Goal: Download file/media

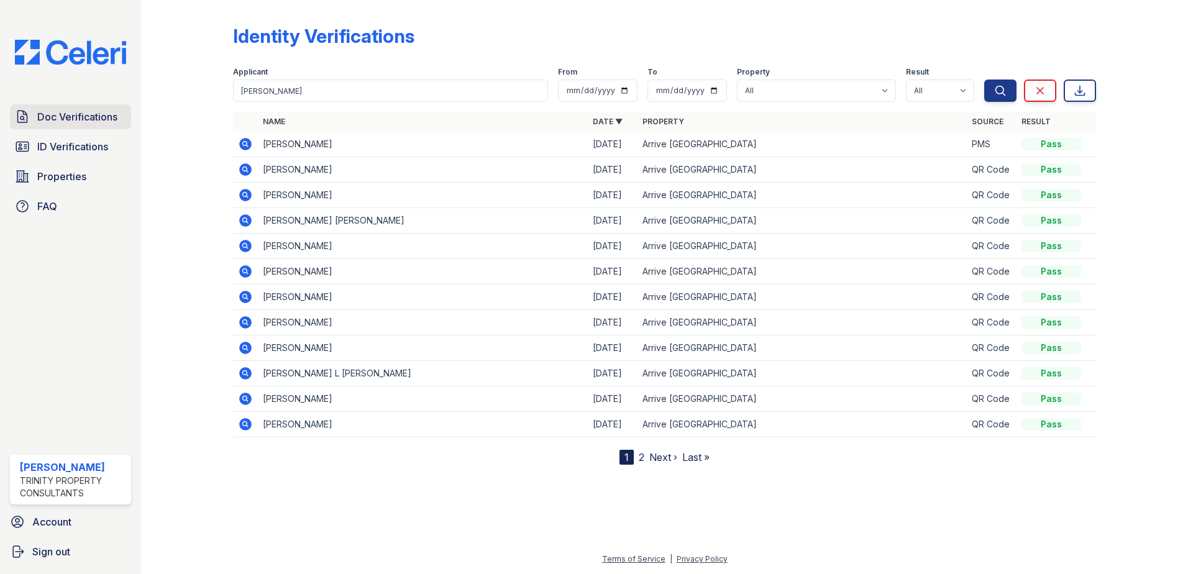
click at [71, 116] on span "Doc Verifications" at bounding box center [77, 116] width 80 height 15
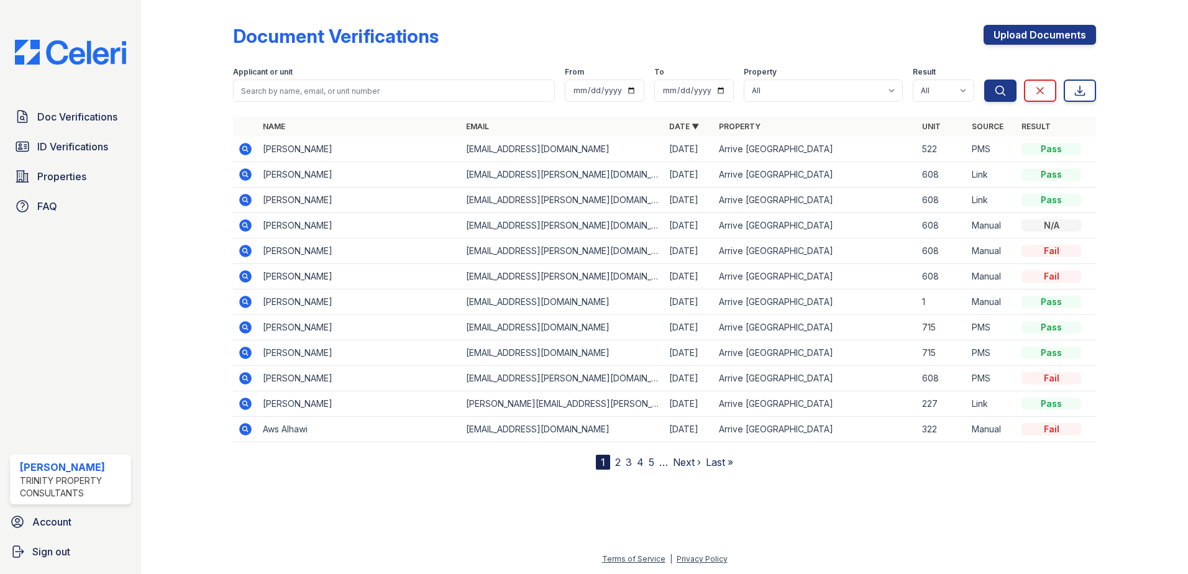
click at [245, 145] on icon at bounding box center [245, 149] width 12 height 12
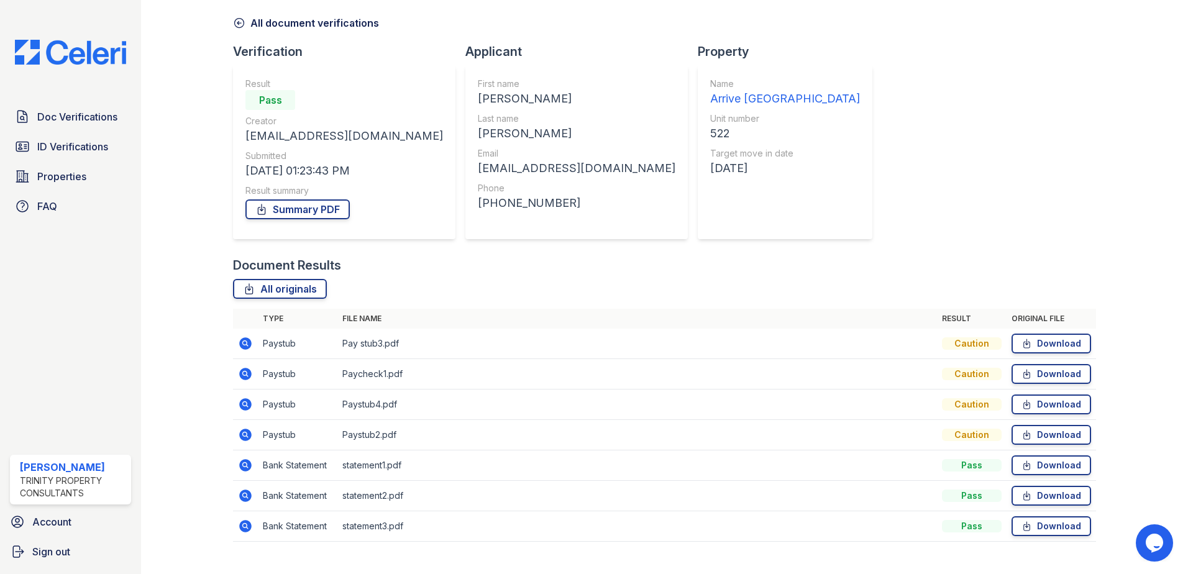
scroll to position [71, 0]
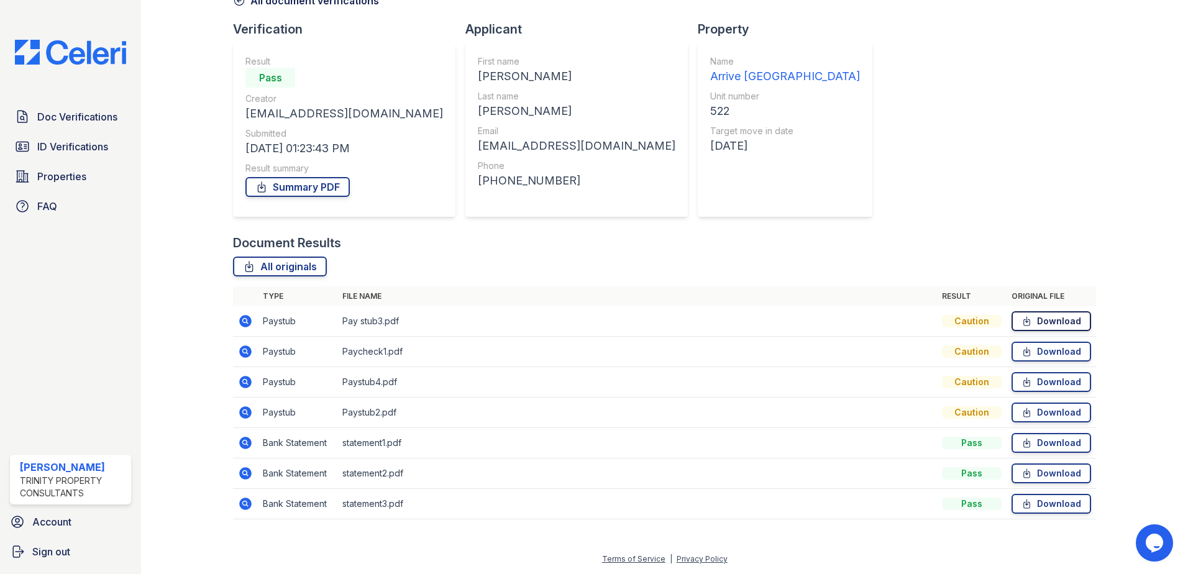
click at [1032, 315] on link "Download" at bounding box center [1051, 321] width 80 height 20
click at [1029, 502] on link "Download" at bounding box center [1051, 504] width 80 height 20
click at [1044, 447] on link "Download" at bounding box center [1051, 443] width 80 height 20
